Goal: Task Accomplishment & Management: Use online tool/utility

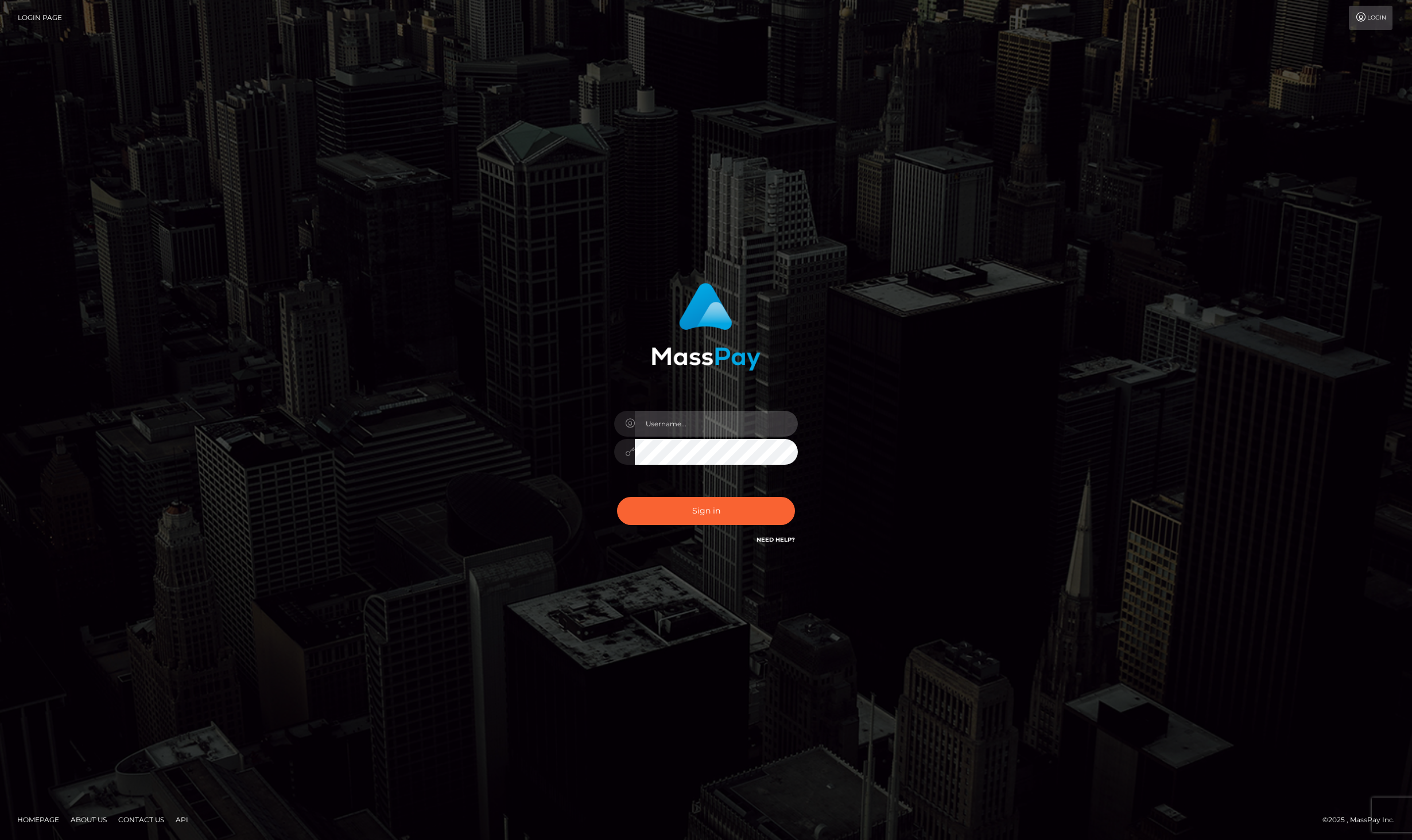
type input "dat.rush"
click at [689, 526] on div "Sign in Need Help?" at bounding box center [706, 516] width 201 height 51
click at [688, 506] on button "Sign in" at bounding box center [706, 511] width 178 height 28
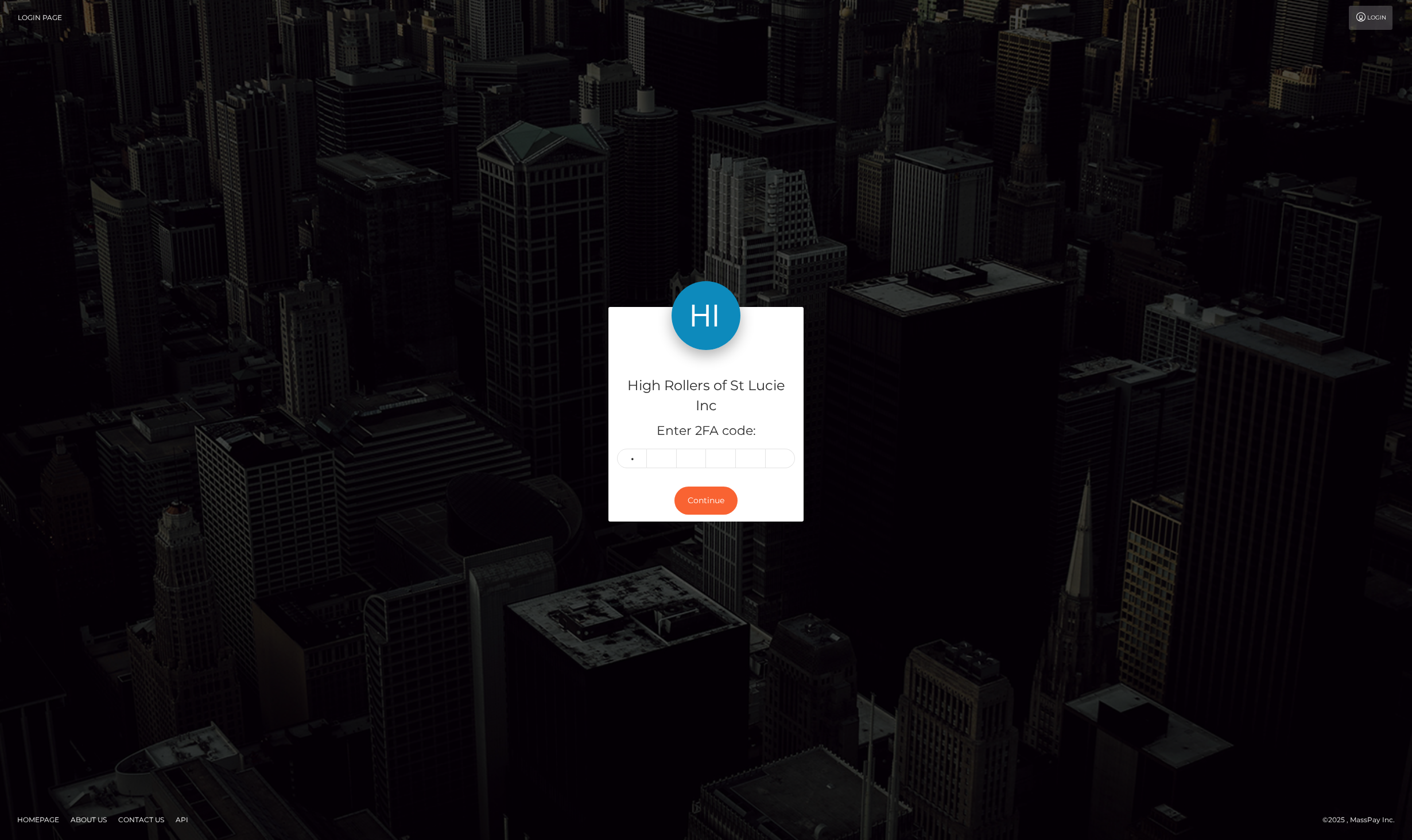
type input "4"
type input "5"
type input "1"
type input "5"
type input "0"
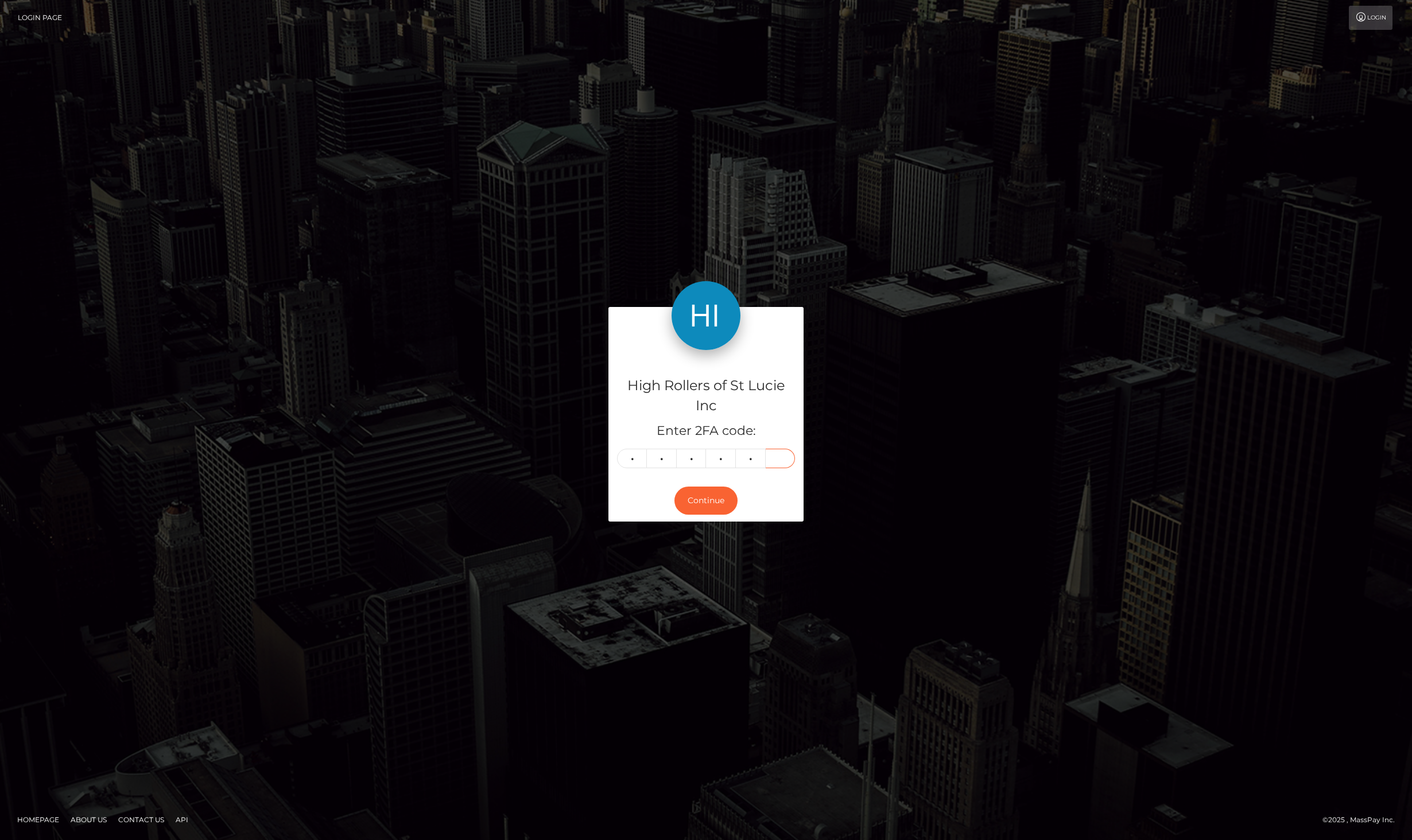
type input "0"
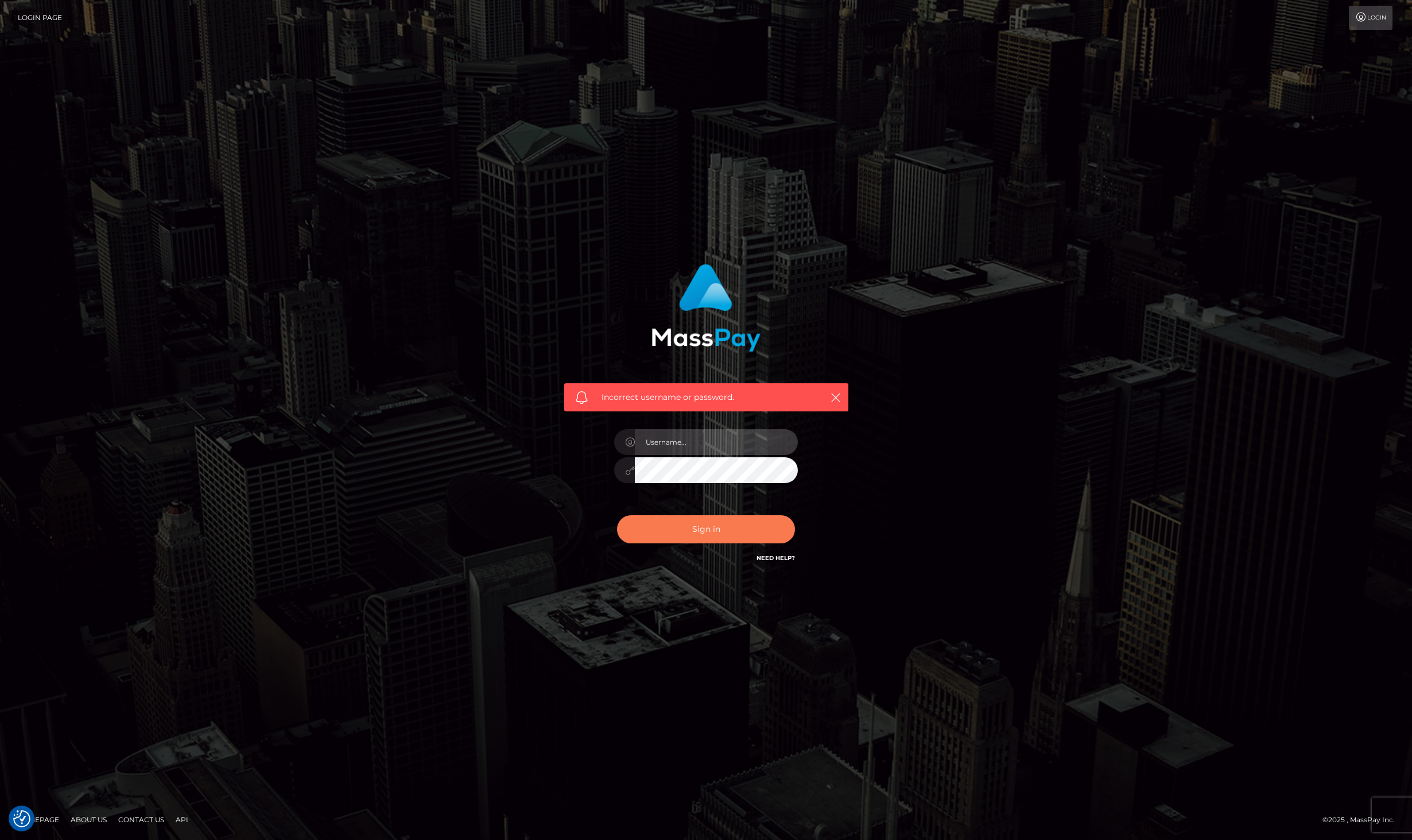
type input "dat.rush"
click at [685, 525] on button "Sign in" at bounding box center [706, 529] width 178 height 28
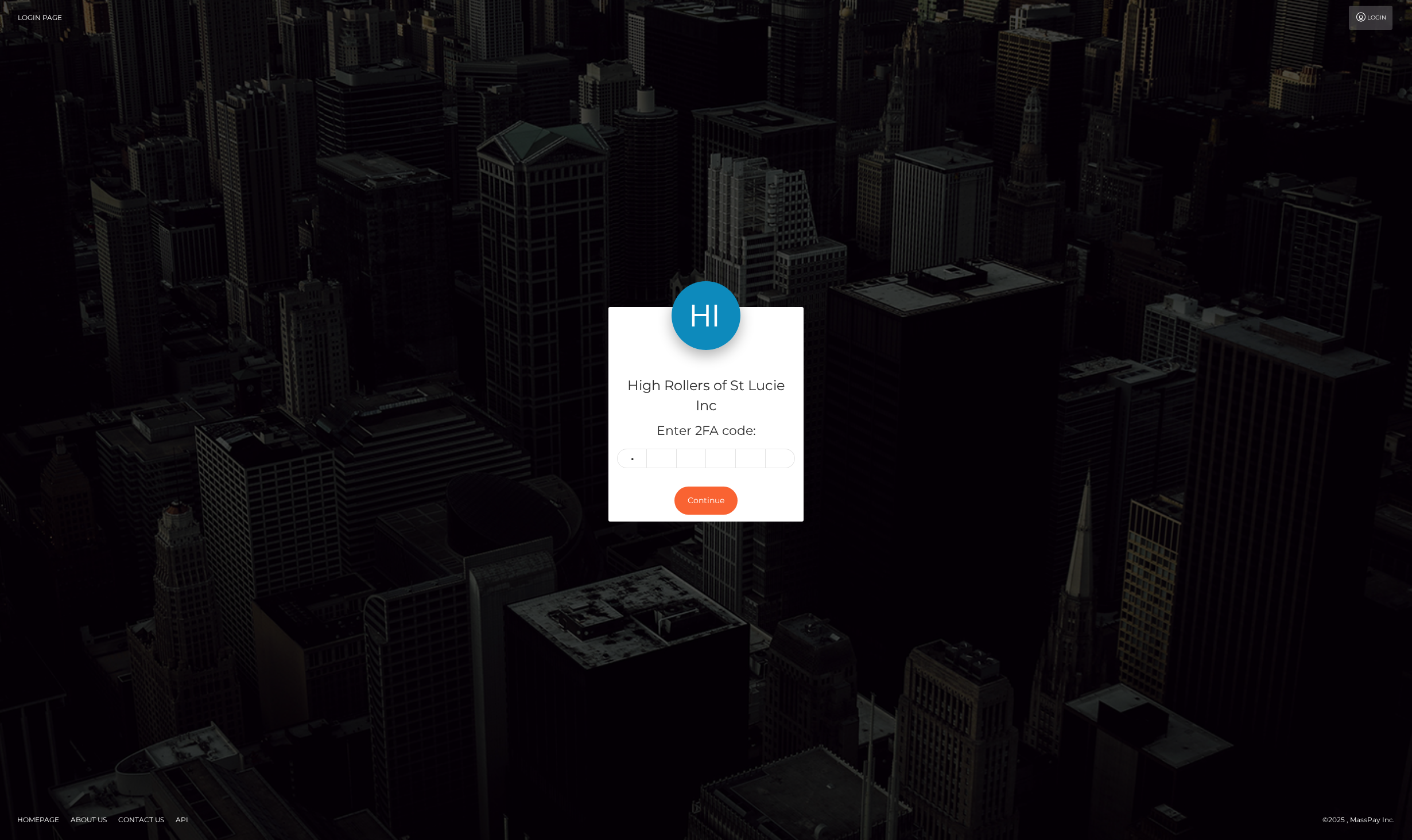
type input "4"
type input "5"
type input "1"
type input "4"
type input "0"
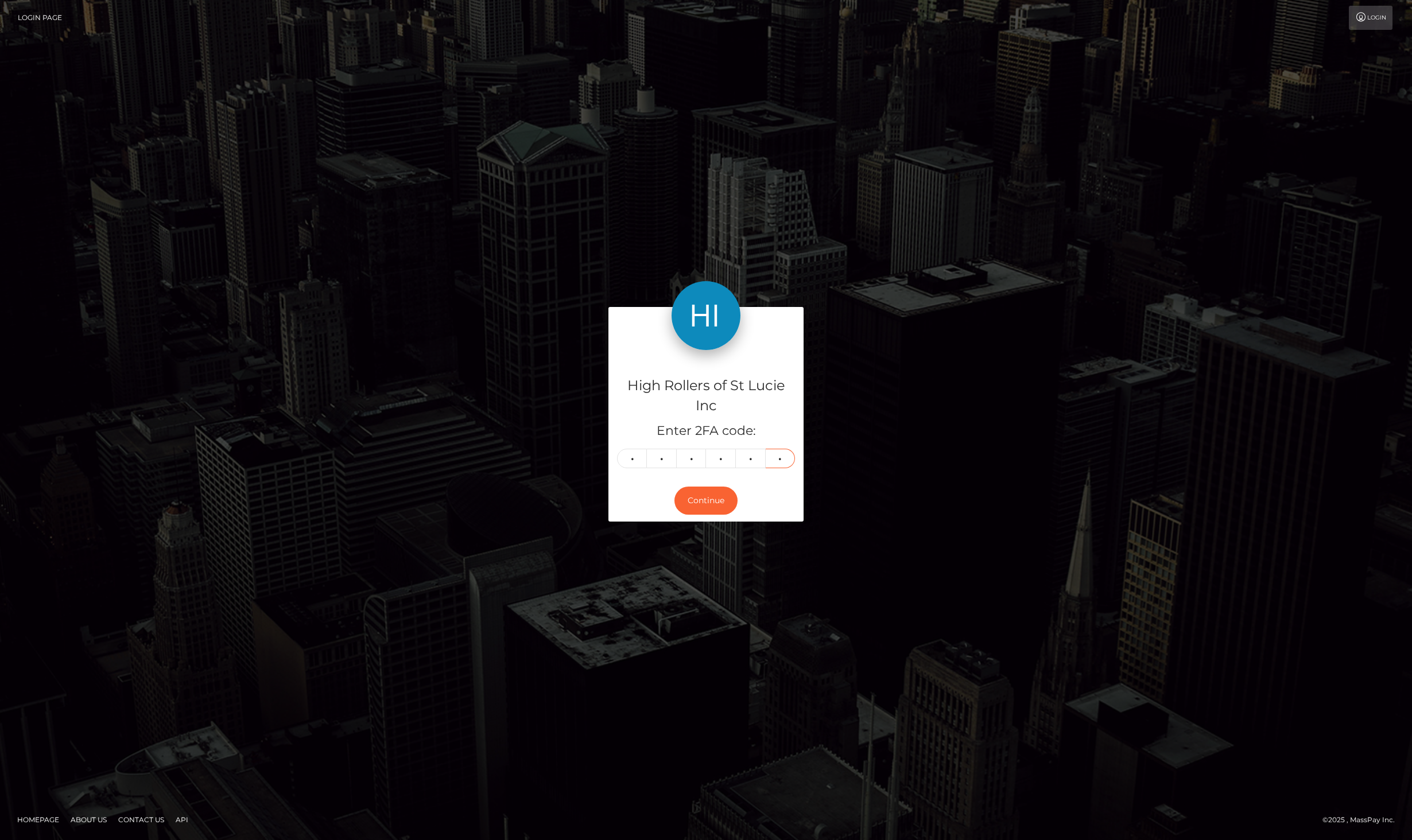
type input "0"
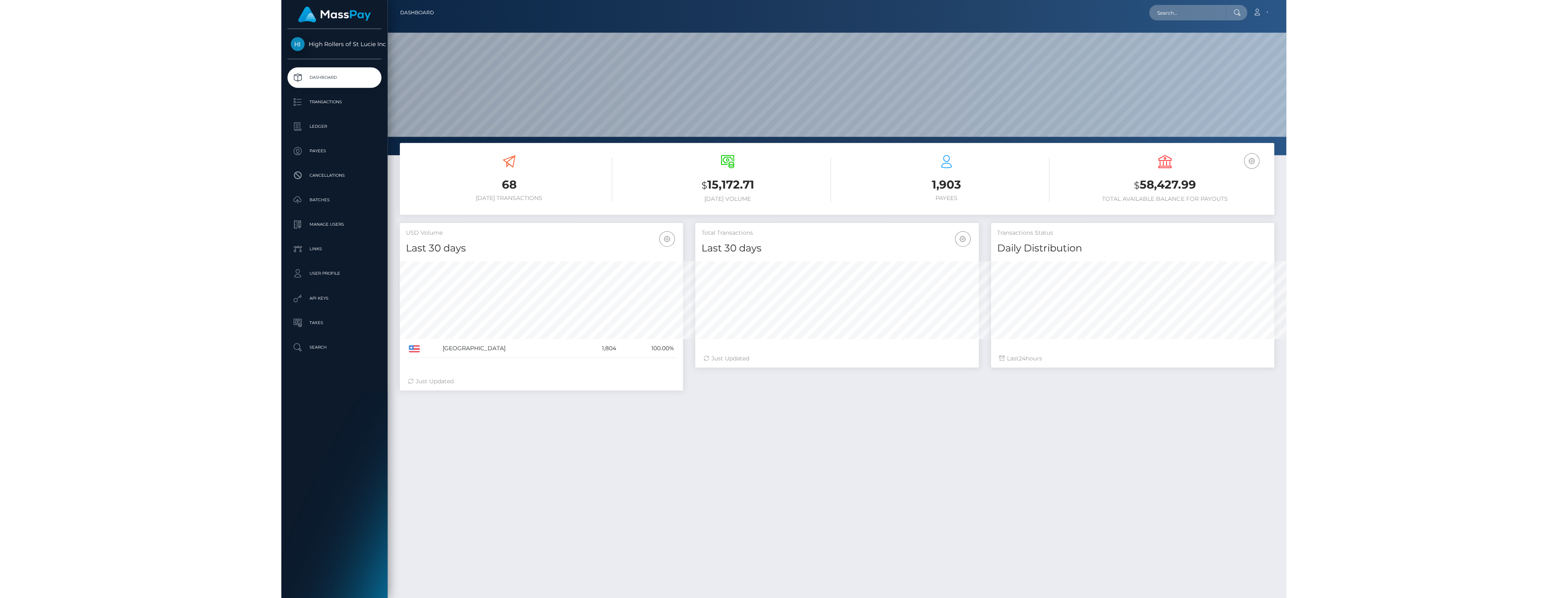
scroll to position [145, 471]
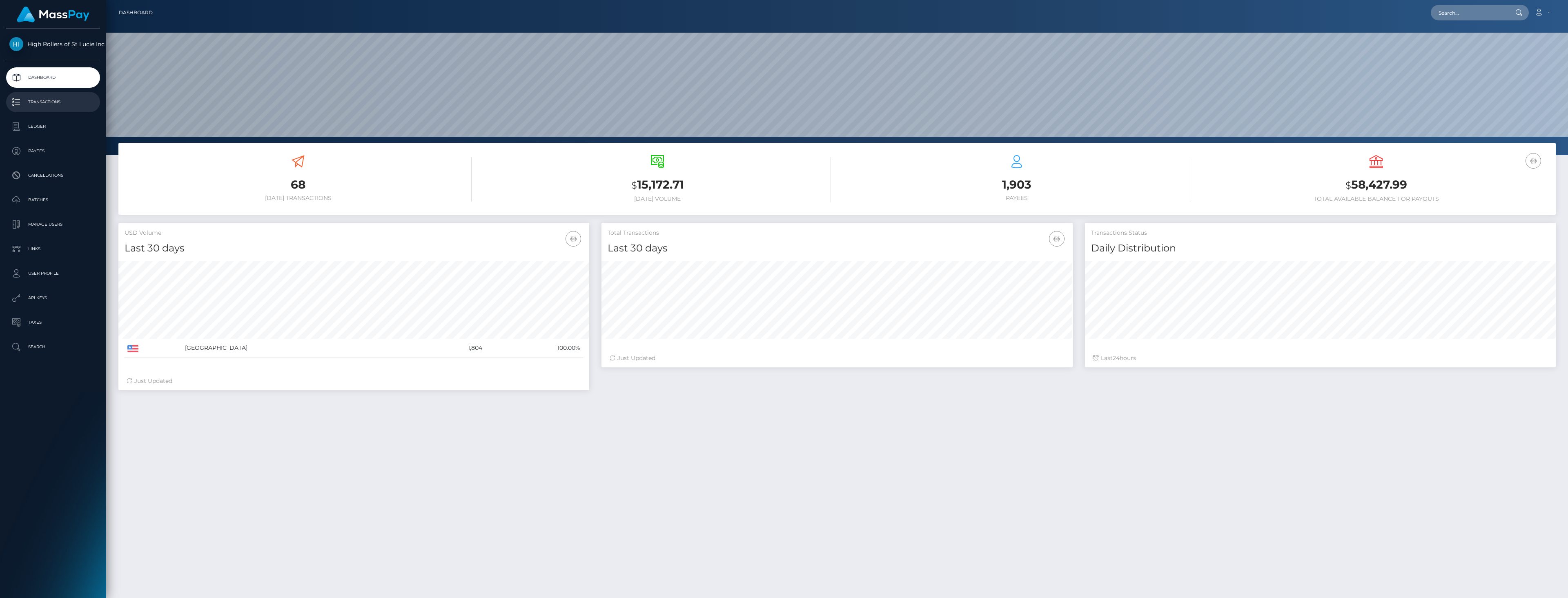
click at [26, 105] on p "Transactions" at bounding box center [53, 102] width 88 height 12
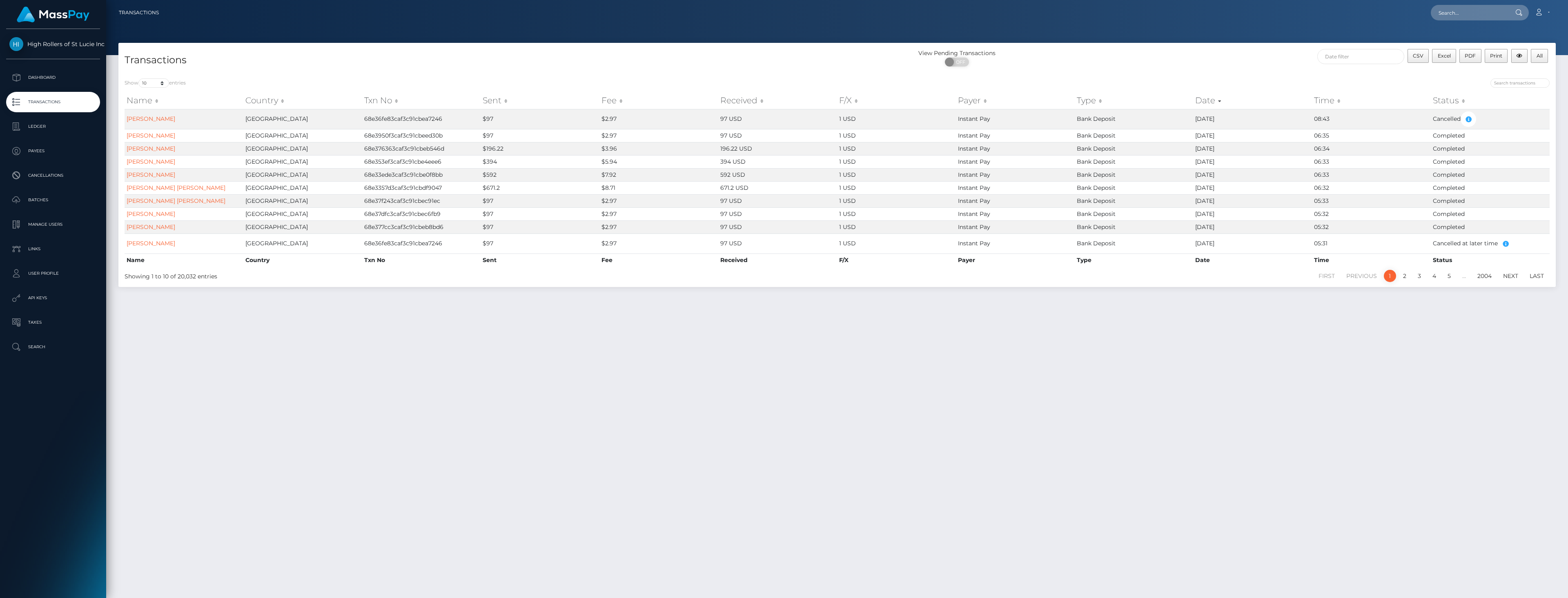
click at [139, 311] on div "Transactions View Pending Transactions ON OFF CSV Excel PDF Print All Show 10 2…" at bounding box center [837, 316] width 1462 height 548
click at [47, 195] on p "Batches" at bounding box center [53, 200] width 88 height 12
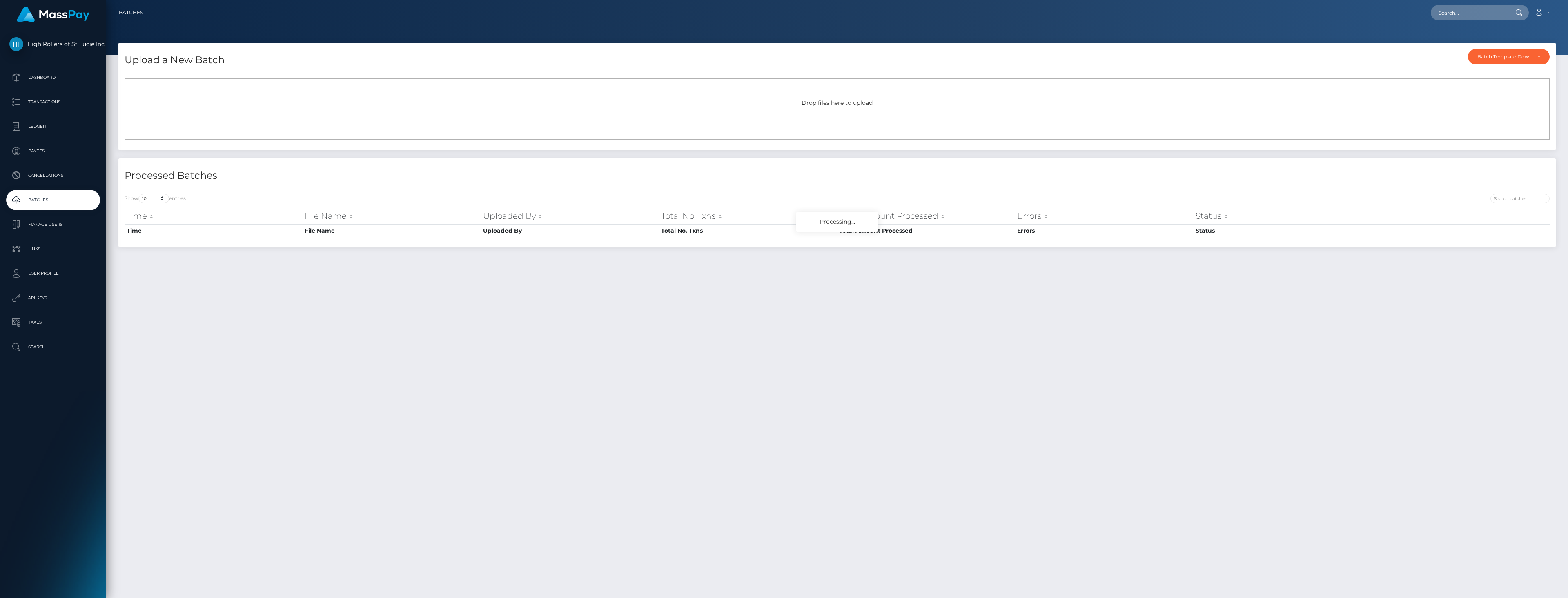
click at [684, 120] on div "Drop files here to upload" at bounding box center [837, 109] width 1425 height 61
